Goal: Complete application form

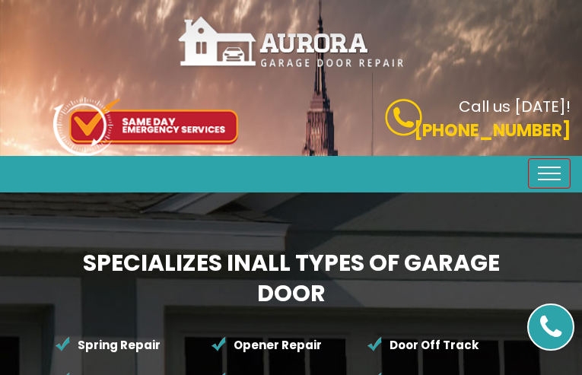
type input "QUUZhUWayivbCcN"
type input "8279756571"
type input "[EMAIL_ADDRESS][DOMAIN_NAME]"
type input "AuodXZcXFIsHYTKv"
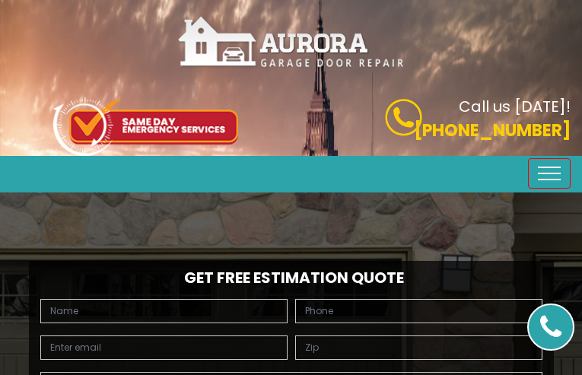
type input "BqhudcmAo"
type input "5236693031"
type input "[EMAIL_ADDRESS][DOMAIN_NAME]"
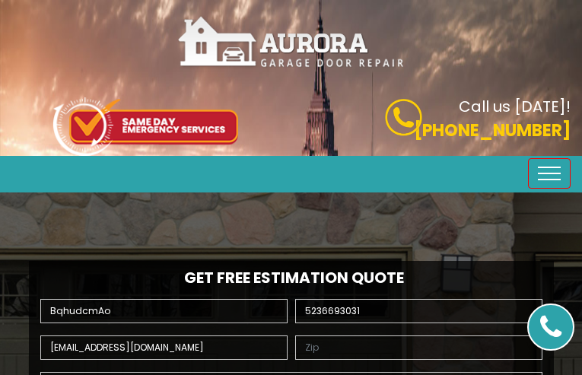
type input "zAoxYjqNfnToVAb"
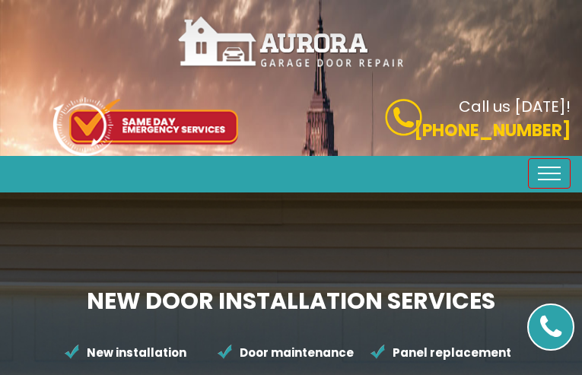
type input "zifxVCQqZPFVjp"
type input "9860636349"
type input "[EMAIL_ADDRESS][DOMAIN_NAME]"
type input "ipRihNgquoiKox"
